Goal: Task Accomplishment & Management: Use online tool/utility

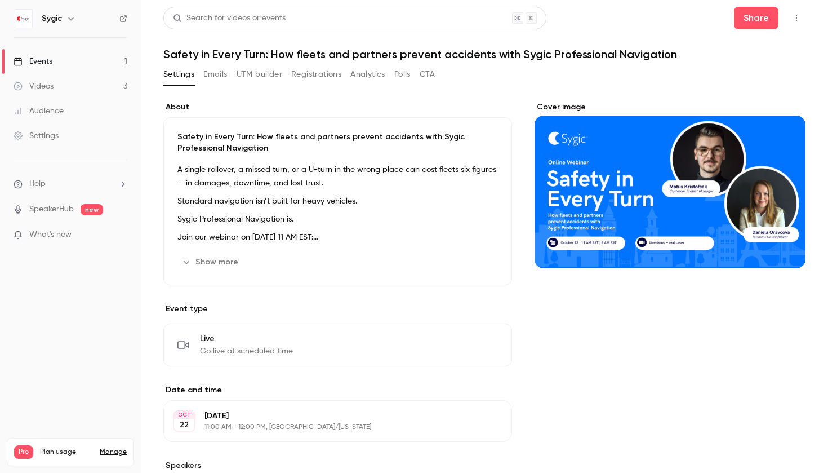
click at [253, 74] on button "UTM builder" at bounding box center [260, 74] width 46 height 18
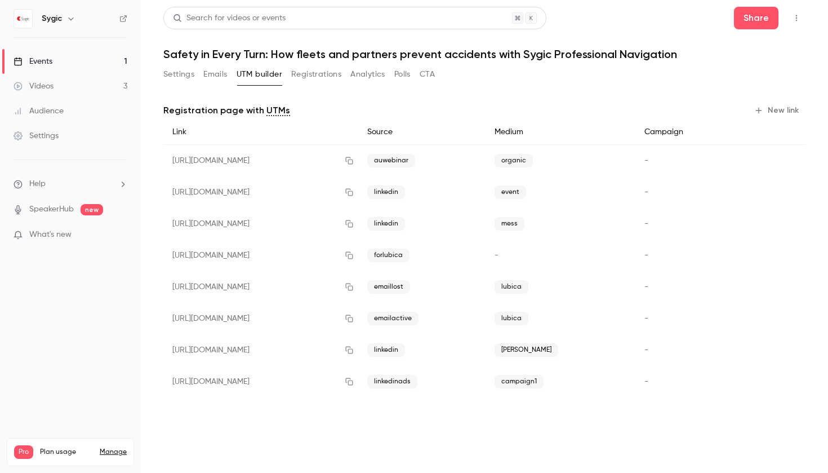
click at [781, 110] on button "New link" at bounding box center [778, 110] width 56 height 18
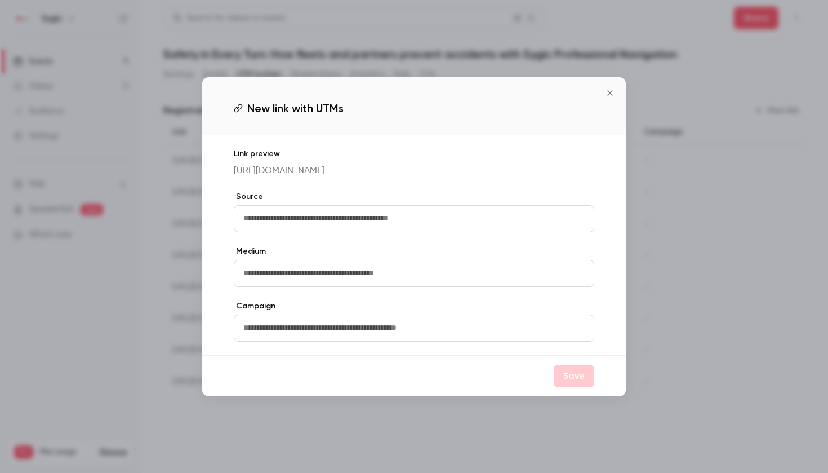
click at [320, 283] on input "text" at bounding box center [414, 273] width 360 height 27
type input "*"
click at [318, 221] on input "text" at bounding box center [414, 218] width 360 height 27
type input "**********"
click at [297, 287] on input "text" at bounding box center [414, 273] width 360 height 27
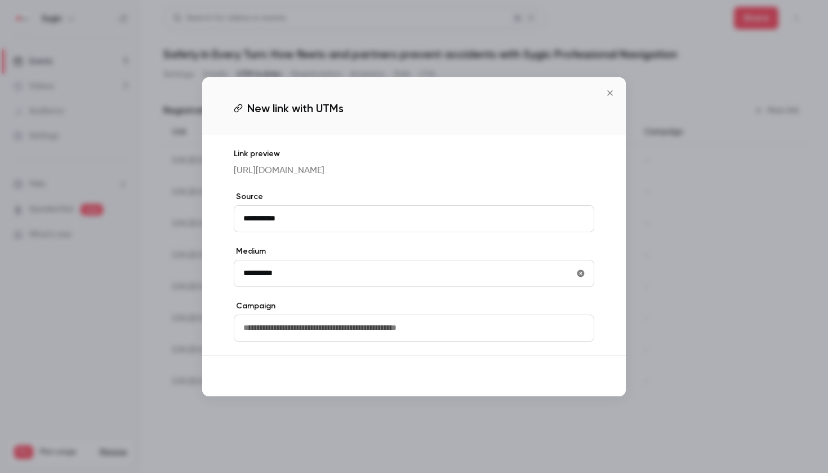
type input "**********"
click at [589, 383] on button "Save" at bounding box center [574, 375] width 41 height 23
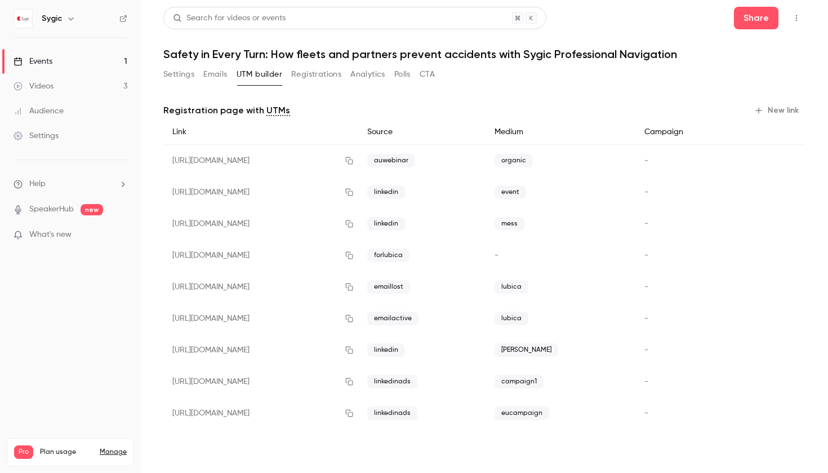
click at [354, 410] on icon "button" at bounding box center [349, 413] width 9 height 8
click at [435, 93] on div "Registration page with UTMs New link Link Source Medium Campaign [URL][DOMAIN_N…" at bounding box center [484, 267] width 642 height 359
click at [47, 52] on link "Events 1" at bounding box center [70, 61] width 141 height 25
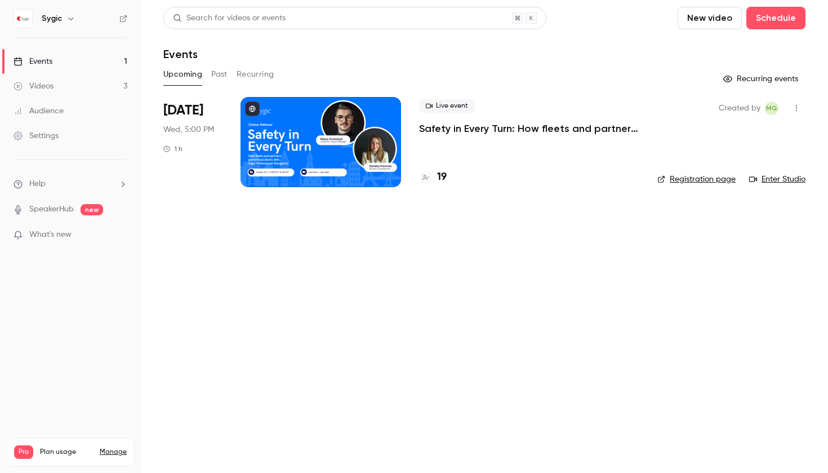
click at [437, 179] on h4 "19" at bounding box center [442, 177] width 10 height 15
